Goal: Check status: Check status

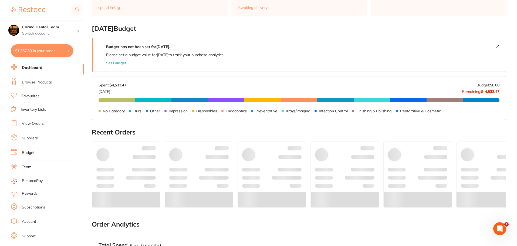
scroll to position [216, 0]
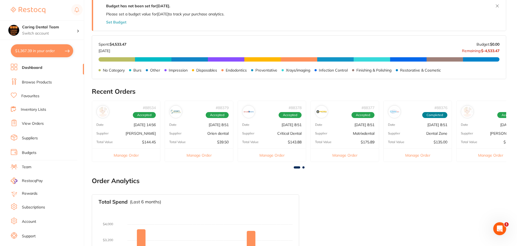
click at [31, 51] on button "$1,367.39 in your order" at bounding box center [42, 50] width 62 height 13
checkbox input "true"
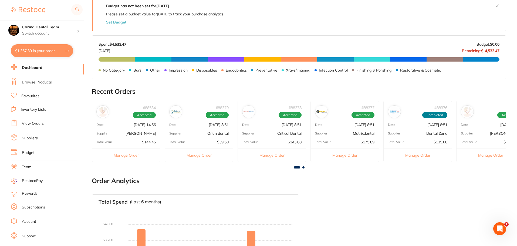
checkbox input "true"
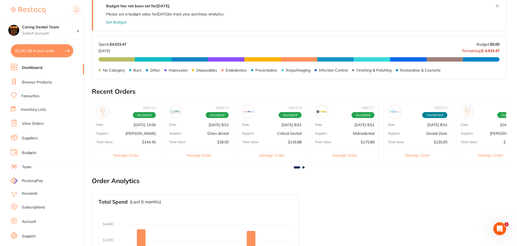
checkbox input "true"
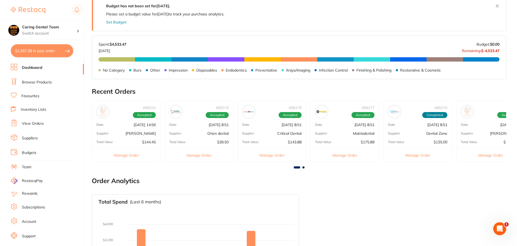
checkbox input "true"
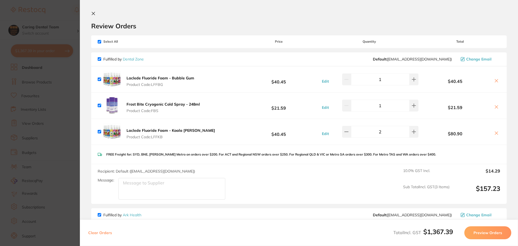
scroll to position [135, 0]
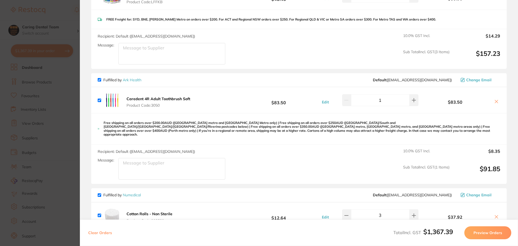
click at [100, 80] on input "checkbox" at bounding box center [100, 80] width 4 height 4
checkbox input "false"
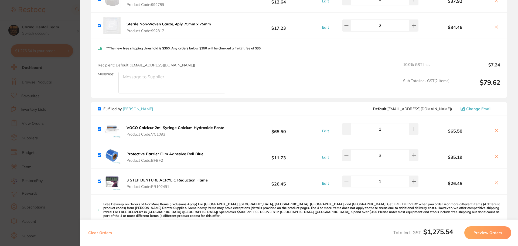
scroll to position [378, 0]
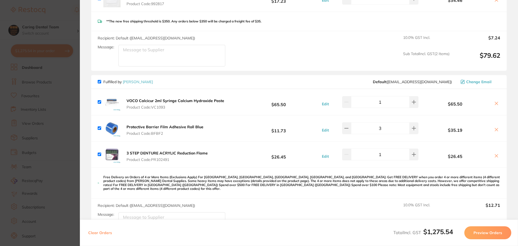
click at [100, 152] on input "checkbox" at bounding box center [100, 154] width 4 height 4
checkbox input "false"
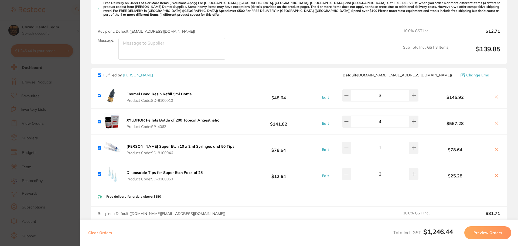
scroll to position [594, 0]
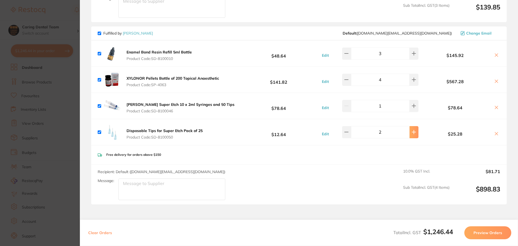
type input "4"
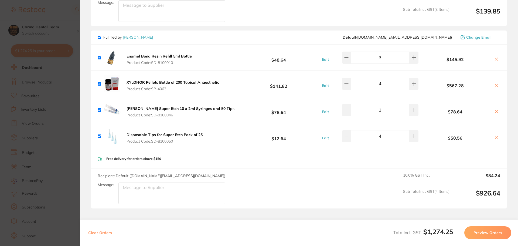
scroll to position [548, 0]
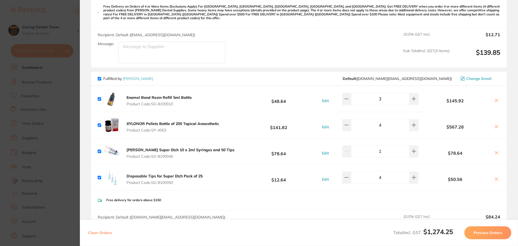
click at [475, 233] on button "Preview Orders" at bounding box center [487, 232] width 47 height 13
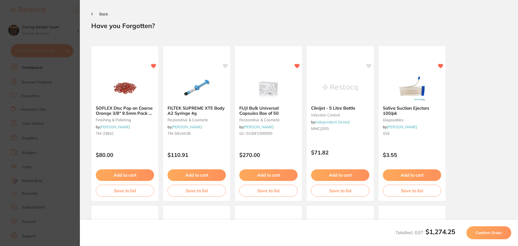
scroll to position [0, 0]
click at [475, 233] on button "Confirm Order" at bounding box center [489, 232] width 45 height 13
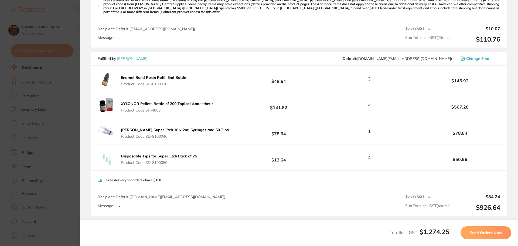
scroll to position [459, 0]
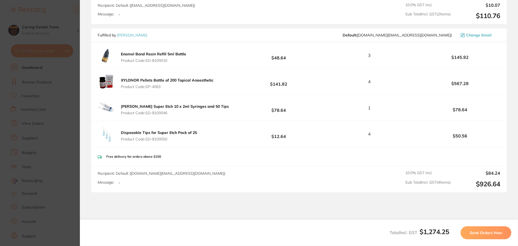
click at [485, 233] on span "Send Orders Now" at bounding box center [486, 232] width 32 height 5
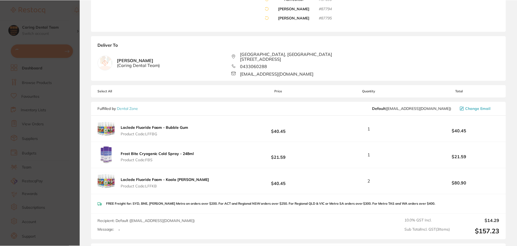
scroll to position [6, 0]
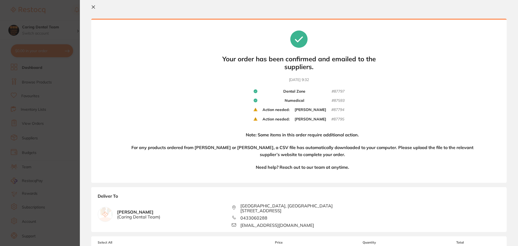
click at [64, 112] on section "Update RRP Set your pre negotiated price for this item. Item Agreed RRP (excl. …" at bounding box center [259, 123] width 518 height 246
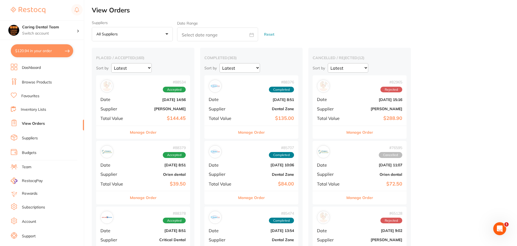
checkbox input "false"
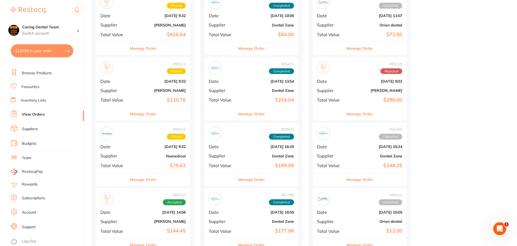
scroll to position [108, 0]
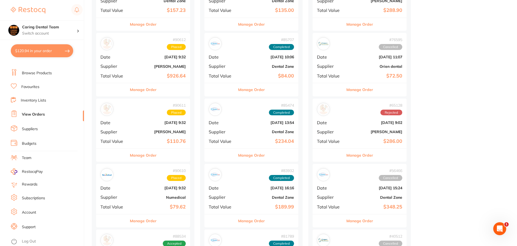
click at [155, 186] on b "[DATE] 9:32" at bounding box center [159, 188] width 54 height 4
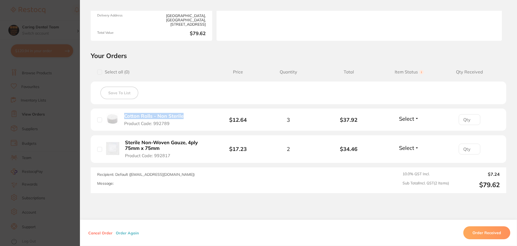
drag, startPoint x: 121, startPoint y: 116, endPoint x: 187, endPoint y: 115, distance: 66.4
click at [187, 115] on div "Cotton Rolls - Non Sterile Product Code: 992789" at bounding box center [147, 119] width 101 height 13
copy b "Cotton Rolls - Non Sterile"
drag, startPoint x: 122, startPoint y: 140, endPoint x: 186, endPoint y: 153, distance: 65.2
click at [186, 152] on div "Sterile Non-Woven Gauze, 4ply 75mm x 75mm Product Code: 992817" at bounding box center [157, 149] width 121 height 19
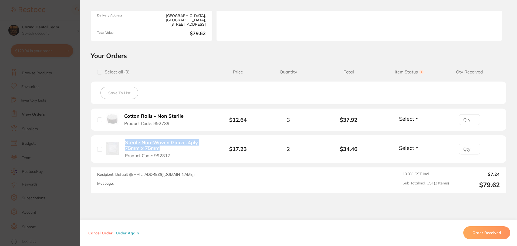
copy b "Sterile Non-Woven Gauze, 4ply 75mm x 75mm"
click at [52, 97] on section "Order ID: Restocq- 90610 Order Information Placed Order Order Date [DATE] 9:32 …" at bounding box center [258, 123] width 517 height 246
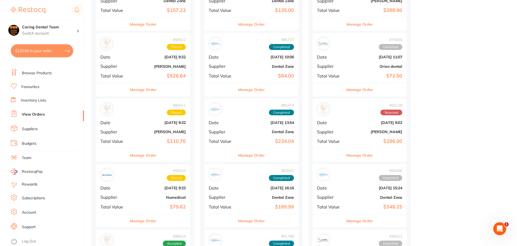
click at [137, 129] on div "# 90611 Placed Date [DATE] 9:32 Supplier [PERSON_NAME] Total Value $110.76" at bounding box center [143, 123] width 94 height 50
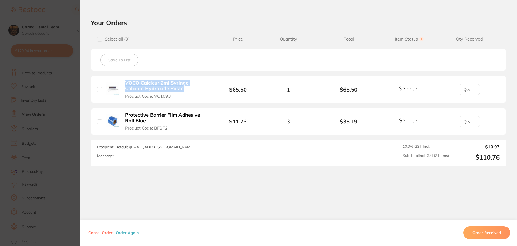
drag, startPoint x: 121, startPoint y: 82, endPoint x: 184, endPoint y: 90, distance: 63.2
click at [184, 90] on div "VOCO Calcicur 2ml Syringe Calcium Hydroxide Paste Product Code: VC1093" at bounding box center [157, 89] width 121 height 19
drag, startPoint x: 184, startPoint y: 90, endPoint x: 187, endPoint y: 93, distance: 3.7
copy b "VOCO Calcicur 2ml Syringe Calcium Hydroxide Paste"
drag, startPoint x: 122, startPoint y: 110, endPoint x: 207, endPoint y: 122, distance: 86.4
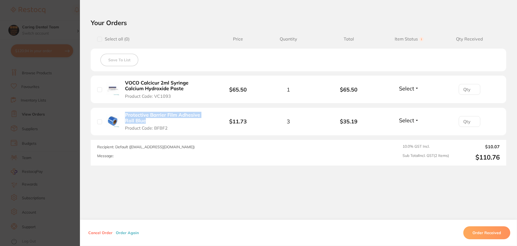
click at [207, 122] on li "Protective Barrier Film Adhesive Roll Blue Product Code: BFBF2 $11.73 3 $35.19 …" at bounding box center [298, 122] width 415 height 28
copy b "Protective Barrier Film Adhesive Roll Blue"
click at [56, 36] on section "Order ID: Restocq- 90611 Order Information Placed Order Order Date [DATE] 9:32 …" at bounding box center [258, 123] width 517 height 246
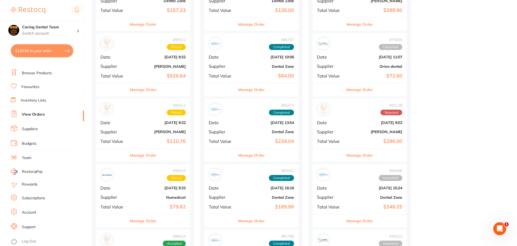
click at [149, 62] on div "# 90612 Placed Date [DATE] 9:32 Supplier [PERSON_NAME] Total Value $926.64" at bounding box center [143, 58] width 94 height 50
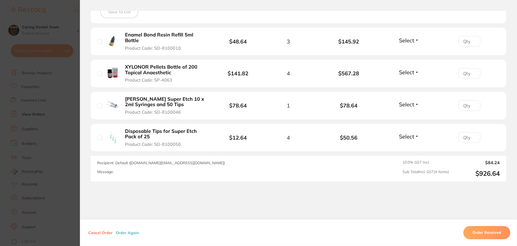
scroll to position [108, 0]
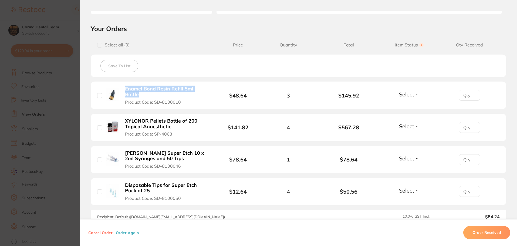
drag, startPoint x: 120, startPoint y: 88, endPoint x: 216, endPoint y: 94, distance: 95.7
click at [216, 94] on div "Enamel Bond Resin Refill 5ml Bottle Product Code: SD-8100010" at bounding box center [157, 95] width 121 height 19
copy b "Enamel Bond Resin Refill 5ml Bottle"
drag, startPoint x: 121, startPoint y: 115, endPoint x: 196, endPoint y: 120, distance: 74.4
click at [196, 120] on div "XYLONOR Pellets Bottle of 200 Topical Anaesthetic Product Code: SP-4063" at bounding box center [157, 127] width 121 height 19
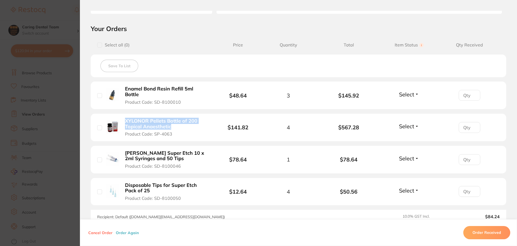
copy b "XYLONOR Pellets Bottle of 200 Topical Anaesthetic"
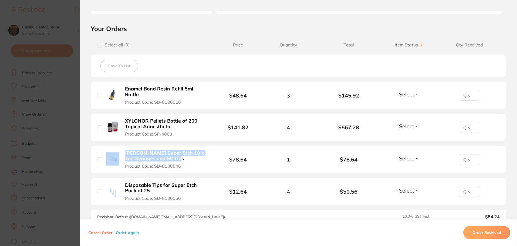
drag, startPoint x: 120, startPoint y: 150, endPoint x: 188, endPoint y: 157, distance: 69.2
click at [188, 157] on div "[PERSON_NAME] Super Etch 10 x 2ml Syringes and 50 Tips Product Code: SD-8100046" at bounding box center [157, 159] width 121 height 19
copy div "[PERSON_NAME] Super Etch 10 x 2ml Syringes and 50 Tips"
drag, startPoint x: 123, startPoint y: 179, endPoint x: 133, endPoint y: 178, distance: 10.5
click at [133, 182] on button "Disposable Tips for Super Etch Pack of 25 Product Code: SD-8100050" at bounding box center [166, 191] width 87 height 19
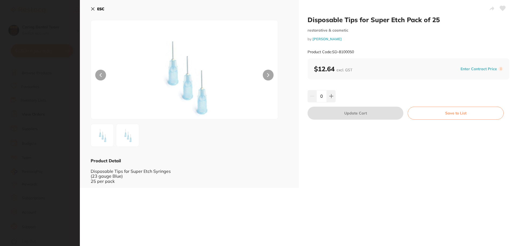
scroll to position [0, 0]
click at [94, 7] on icon at bounding box center [93, 9] width 4 height 4
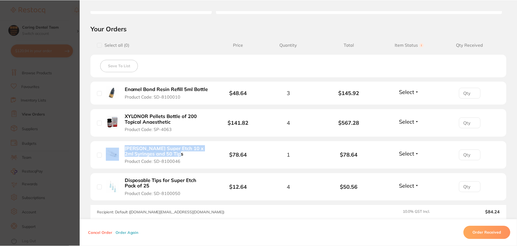
scroll to position [108, 0]
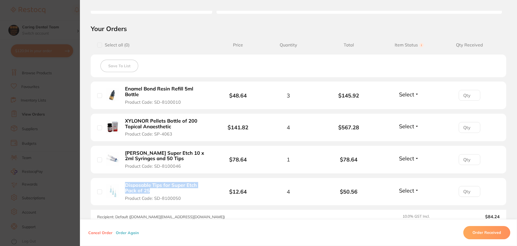
drag, startPoint x: 120, startPoint y: 179, endPoint x: 191, endPoint y: 187, distance: 71.5
click at [191, 187] on div "Disposable Tips for Super Etch Pack of 25 Product Code: SD-8100050" at bounding box center [157, 191] width 121 height 19
copy b "Disposable Tips for Super Etch Pack of 25"
click at [63, 135] on section "Order ID: Restocq- 90612 Order Information Placed Order Order Date [DATE] 9:32 …" at bounding box center [258, 123] width 517 height 246
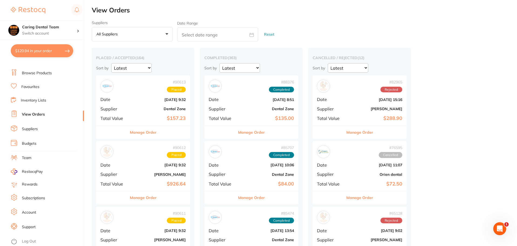
click at [152, 94] on div "# 90613 Placed Date [DATE] 9:32 Supplier Dental Zone Total Value $157.23" at bounding box center [143, 100] width 94 height 50
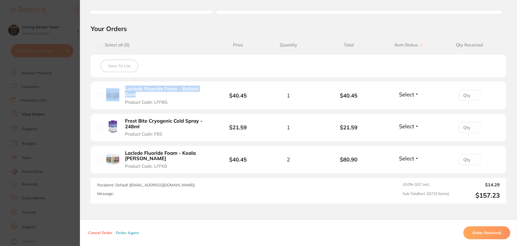
drag, startPoint x: 120, startPoint y: 89, endPoint x: 164, endPoint y: 96, distance: 45.1
click at [164, 96] on div "Laclede Fluoride Foam - Bubble Gum Product Code: LFFBG" at bounding box center [157, 95] width 121 height 19
copy div "Laclede Fluoride Foam - Bubble Gum"
drag, startPoint x: 120, startPoint y: 151, endPoint x: 179, endPoint y: 158, distance: 59.2
click at [179, 158] on div "Laclede Fluoride Foam - Koala [PERSON_NAME] Product Code: LFFKB" at bounding box center [157, 159] width 121 height 19
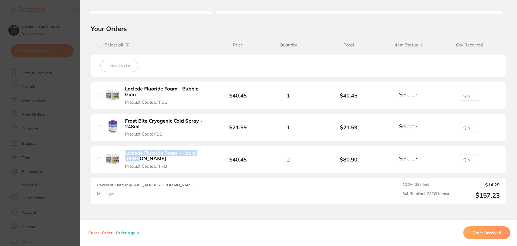
copy b "Laclede Fluoride Foam - Koala [PERSON_NAME]"
drag, startPoint x: 122, startPoint y: 119, endPoint x: 195, endPoint y: 125, distance: 73.1
click at [195, 125] on button "Frost Bite Cryogenic Cold Spray - 248ml Product Code: FBS" at bounding box center [166, 127] width 87 height 19
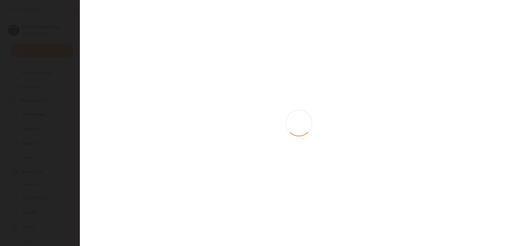
click at [195, 125] on section at bounding box center [259, 123] width 518 height 246
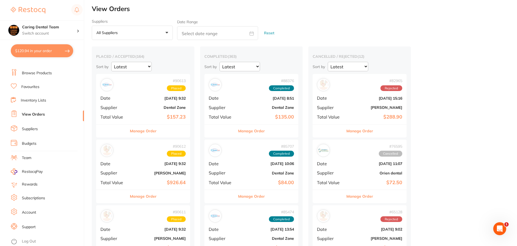
click at [149, 104] on div "# 90613 Placed Date [DATE] 9:32 Supplier Dental Zone Total Value $157.23" at bounding box center [143, 99] width 94 height 50
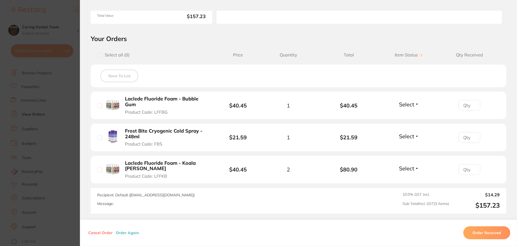
scroll to position [108, 0]
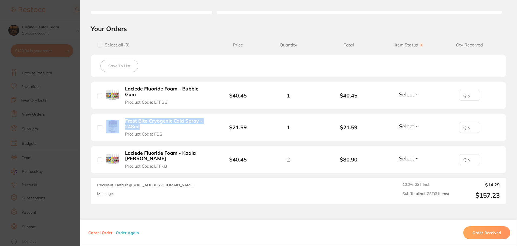
drag, startPoint x: 120, startPoint y: 123, endPoint x: 172, endPoint y: 130, distance: 52.9
click at [172, 130] on div "Frost Bite Cryogenic Cold Spray - 248ml Product Code: FBS" at bounding box center [157, 127] width 121 height 19
drag, startPoint x: 332, startPoint y: 95, endPoint x: 373, endPoint y: 101, distance: 41.5
click at [373, 101] on li "Laclede Fluoride Foam - Bubble Gum Product Code: LFFBG $40.45 1 $40.45 Select R…" at bounding box center [298, 95] width 415 height 28
drag, startPoint x: 323, startPoint y: 122, endPoint x: 373, endPoint y: 122, distance: 50.5
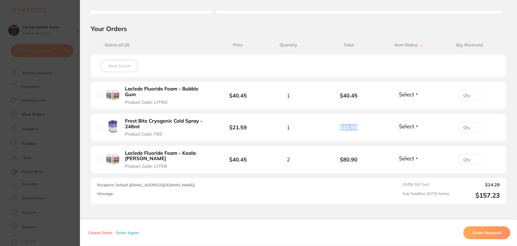
click at [373, 122] on li "Frost Bite Cryogenic Cold Spray - 248ml Product Code: FBS $21.59 1 $21.59 Selec…" at bounding box center [298, 128] width 415 height 28
drag, startPoint x: 340, startPoint y: 156, endPoint x: 375, endPoint y: 157, distance: 35.1
click at [375, 157] on b "$80.90" at bounding box center [348, 159] width 60 height 6
click at [60, 8] on section "Order ID: Restocq- 90613 Order Information Placed Order Order Date [DATE] 9:32 …" at bounding box center [258, 123] width 517 height 246
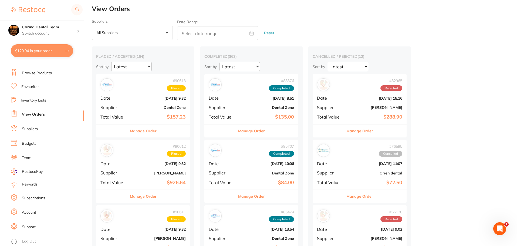
click at [128, 163] on div "# 90612 Placed Date [DATE] 9:32 Supplier [PERSON_NAME] Total Value $926.64" at bounding box center [143, 165] width 94 height 50
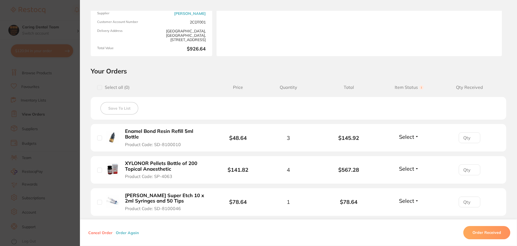
scroll to position [147, 0]
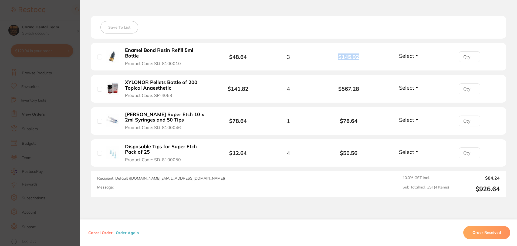
drag, startPoint x: 329, startPoint y: 56, endPoint x: 365, endPoint y: 55, distance: 35.4
click at [365, 55] on b "$145.92" at bounding box center [348, 57] width 60 height 6
drag, startPoint x: 365, startPoint y: 55, endPoint x: 361, endPoint y: 57, distance: 3.9
drag, startPoint x: 325, startPoint y: 81, endPoint x: 378, endPoint y: 85, distance: 53.8
click at [378, 85] on li "XYLONOR Pellets Bottle of 200 Topical Anaesthetic Product Code: SP-4063 $141.82…" at bounding box center [298, 89] width 415 height 28
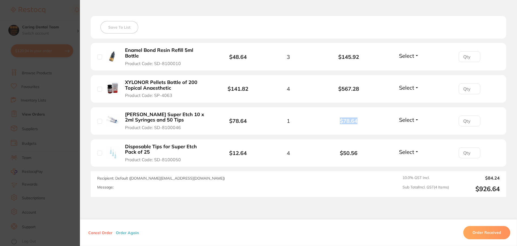
drag, startPoint x: 338, startPoint y: 117, endPoint x: 388, endPoint y: 117, distance: 49.9
click at [388, 117] on li "[PERSON_NAME] Super Etch 10 x 2ml Syringes and 50 Tips Product Code: SD-8100046…" at bounding box center [298, 121] width 415 height 28
drag, startPoint x: 328, startPoint y: 151, endPoint x: 376, endPoint y: 149, distance: 48.6
click at [376, 150] on b "$50.56" at bounding box center [348, 153] width 60 height 6
click at [22, 112] on section "Order ID: Restocq- 90612 Order Information Placed Order Order Date [DATE] 9:32 …" at bounding box center [258, 123] width 517 height 246
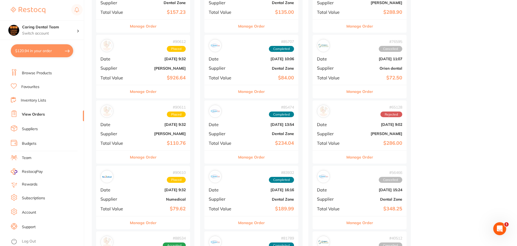
scroll to position [136, 0]
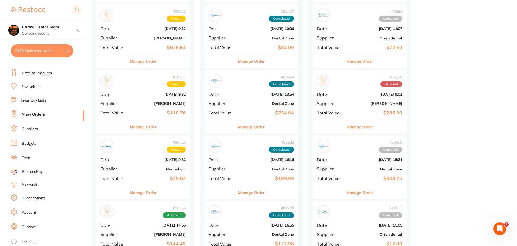
click at [154, 172] on div "# 90610 Placed Date [DATE] 9:32 Supplier Numedical Total Value $79.62" at bounding box center [143, 160] width 94 height 50
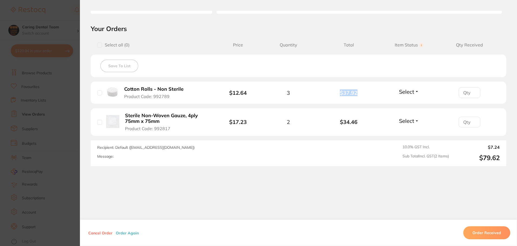
drag, startPoint x: 332, startPoint y: 94, endPoint x: 361, endPoint y: 94, distance: 28.3
click at [361, 94] on b "$37.92" at bounding box center [348, 93] width 60 height 6
drag, startPoint x: 329, startPoint y: 119, endPoint x: 372, endPoint y: 121, distance: 43.8
click at [372, 121] on li "Sterile Non-Woven Gauze, 4ply 75mm x 75mm Product Code: 992817 $17.23 2 $34.46 …" at bounding box center [298, 122] width 415 height 28
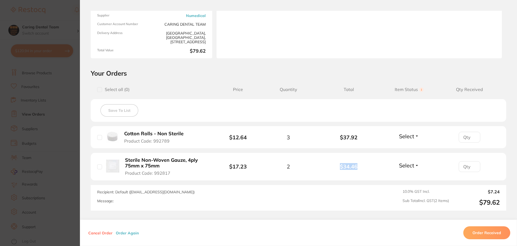
scroll to position [108, 0]
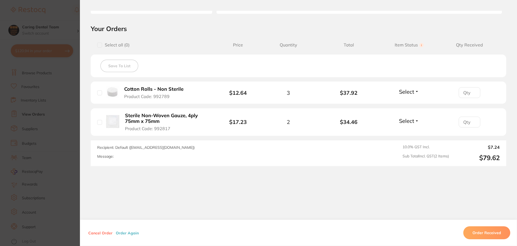
click at [60, 98] on section "Order ID: Restocq- 90610 Order Information Placed Order Order Date [DATE] 9:32 …" at bounding box center [258, 123] width 517 height 246
